Goal: Task Accomplishment & Management: Complete application form

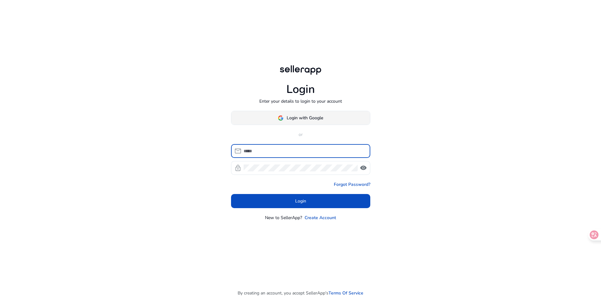
click at [321, 121] on span at bounding box center [300, 118] width 139 height 15
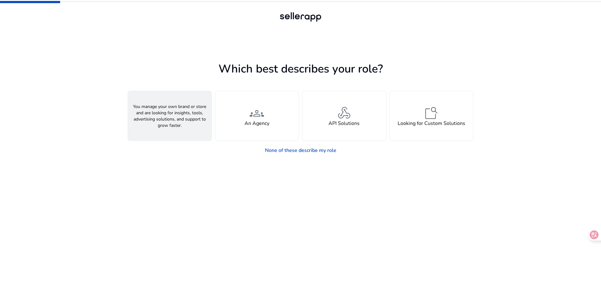
click at [193, 113] on div "person A Seller" at bounding box center [170, 116] width 84 height 50
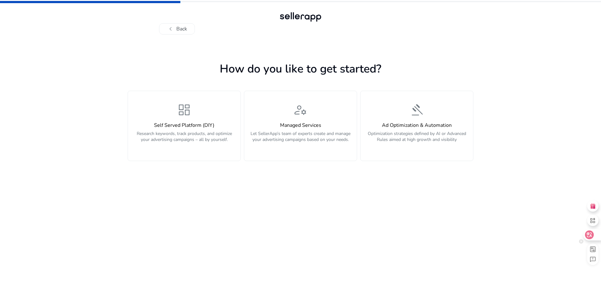
click at [594, 235] on div at bounding box center [591, 234] width 17 height 11
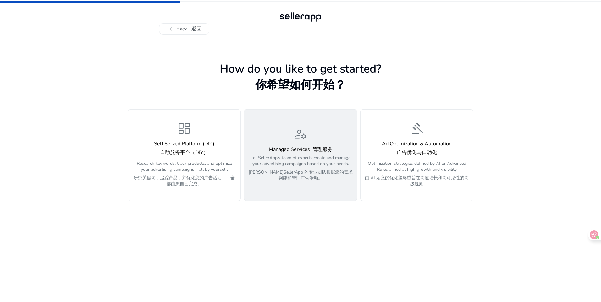
click at [258, 131] on div "manage_accounts Managed Services 管理服务 Let SellerApp’s team of experts create an…" at bounding box center [300, 155] width 105 height 57
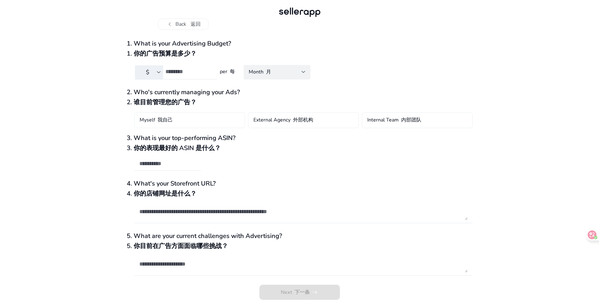
scroll to position [6, 0]
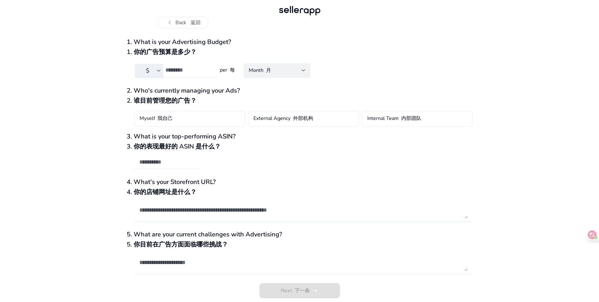
click at [312, 294] on div "Next 下一条 arrow_right_alt" at bounding box center [300, 292] width 346 height 19
click at [312, 289] on div "Next 下一条 arrow_right_alt" at bounding box center [300, 292] width 346 height 19
click at [184, 22] on button "chevron_left Back 返回" at bounding box center [183, 22] width 50 height 11
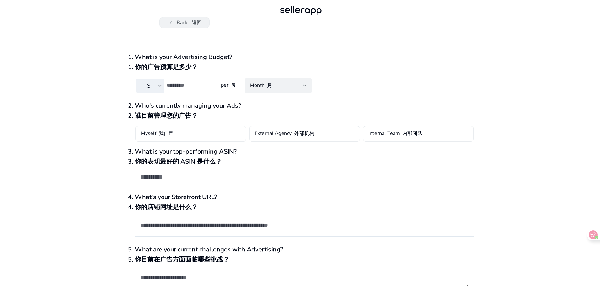
scroll to position [0, 0]
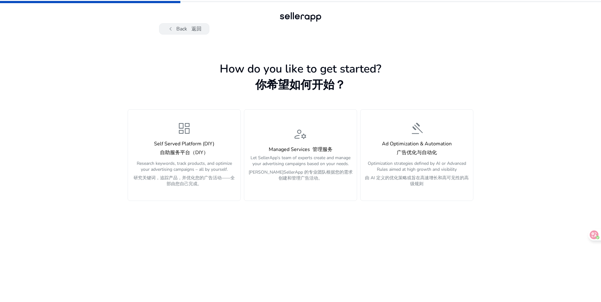
click at [183, 25] on button "chevron_left Back 返回" at bounding box center [184, 28] width 50 height 11
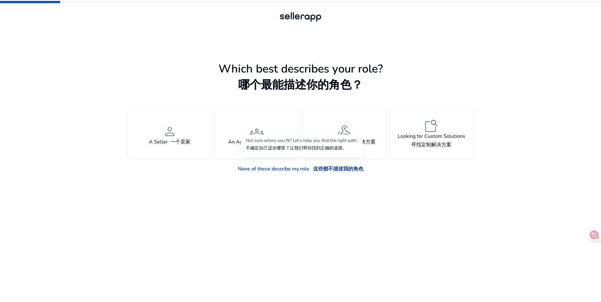
click at [331, 169] on font "这些都不描述我的角色" at bounding box center [338, 169] width 50 height 7
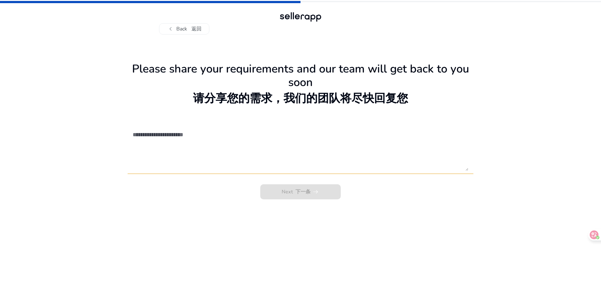
click at [327, 193] on div "Next 下一条 arrow_right_alt" at bounding box center [301, 190] width 346 height 19
click at [194, 29] on font "返回" at bounding box center [196, 28] width 10 height 7
